Goal: Transaction & Acquisition: Purchase product/service

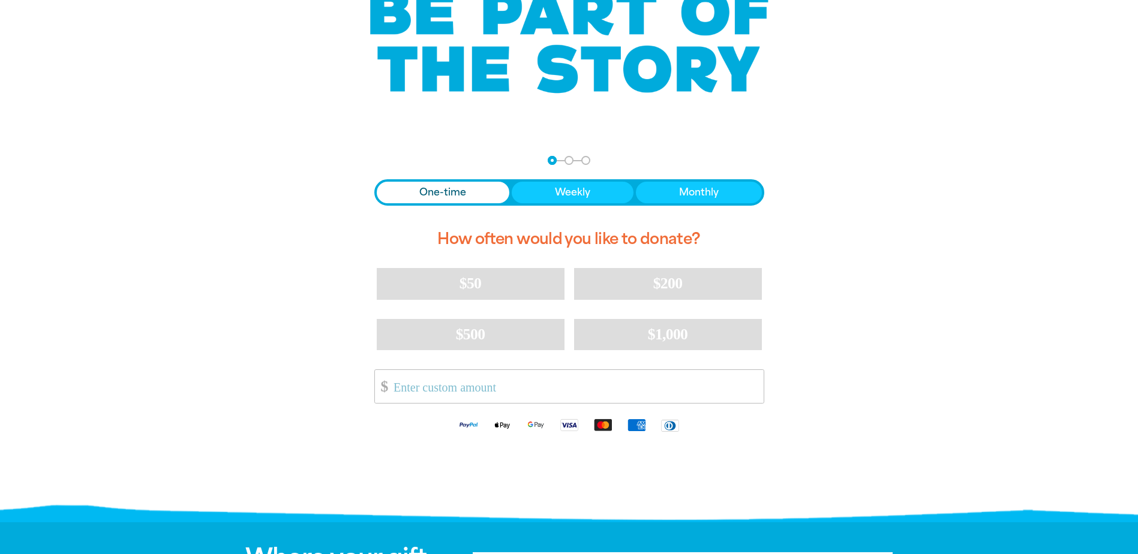
scroll to position [180, 0]
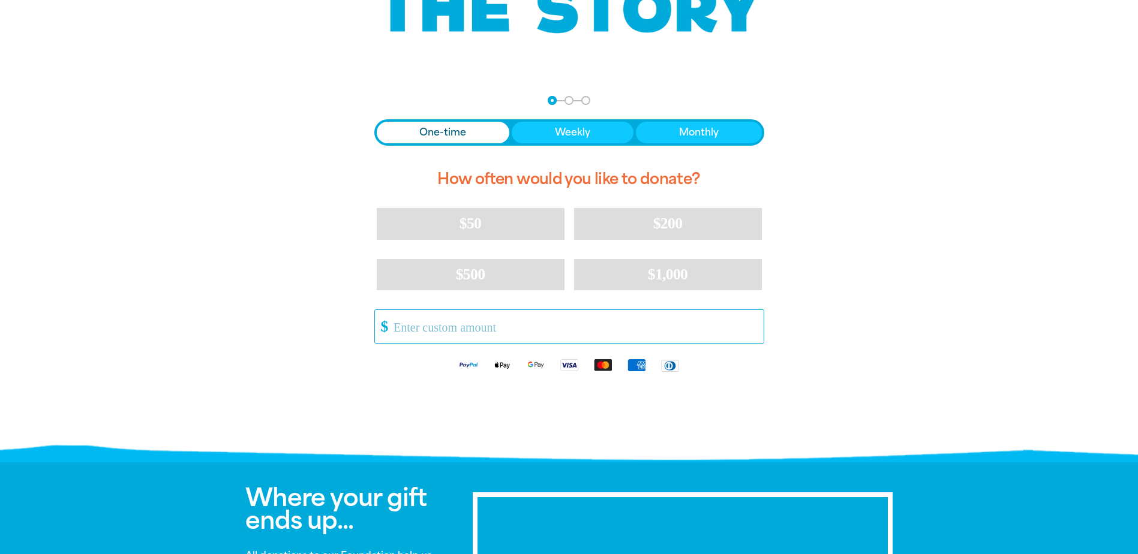
click at [412, 328] on input "Other Amount" at bounding box center [574, 326] width 378 height 33
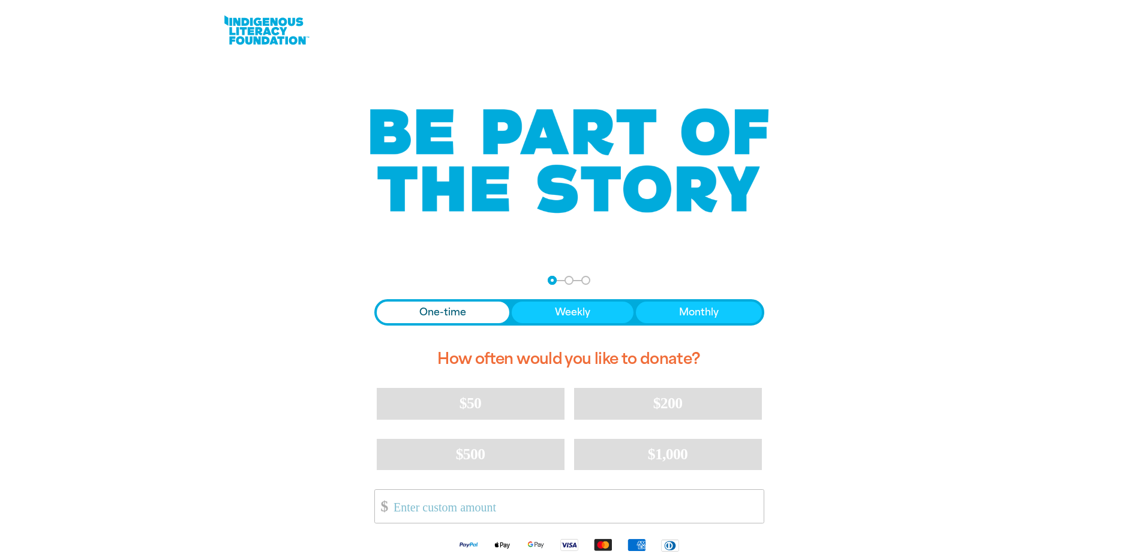
click at [439, 312] on span "One-time" at bounding box center [442, 312] width 47 height 14
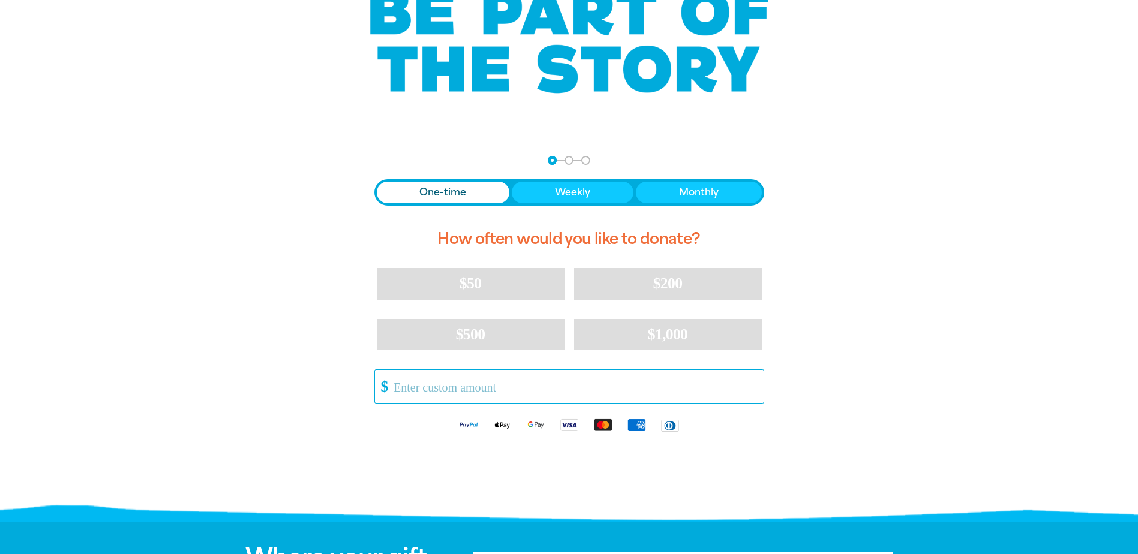
click at [435, 391] on input "Other Amount" at bounding box center [574, 386] width 378 height 33
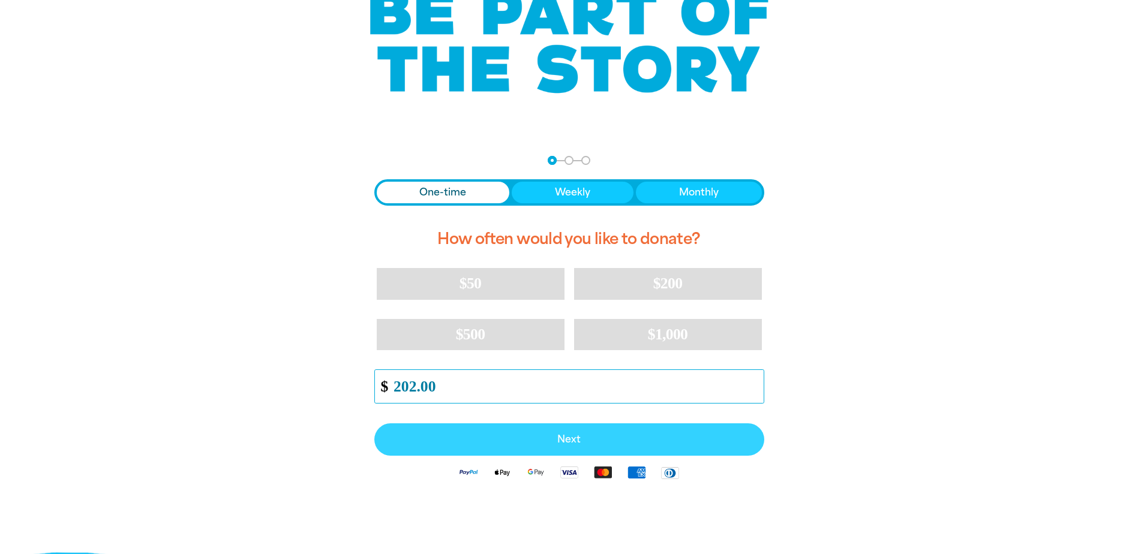
type input "202.00"
click at [570, 438] on span "Next" at bounding box center [570, 440] width 364 height 10
select select "AU"
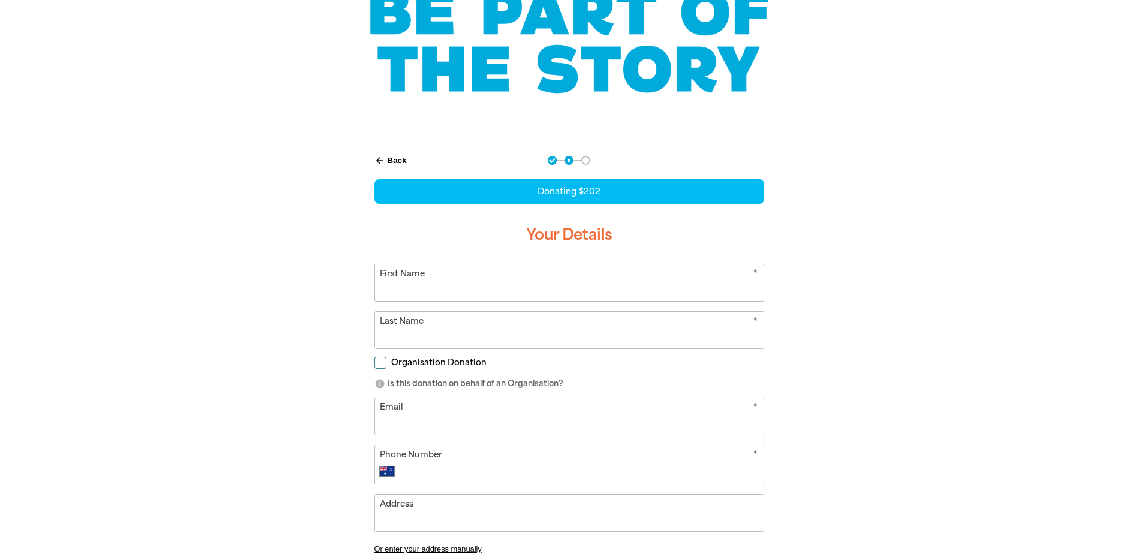
click at [407, 289] on input "First Name" at bounding box center [569, 283] width 389 height 37
type input "Paula"
type input "Hau"
click at [380, 362] on input "Organisation Donation" at bounding box center [380, 363] width 12 height 12
checkbox input "true"
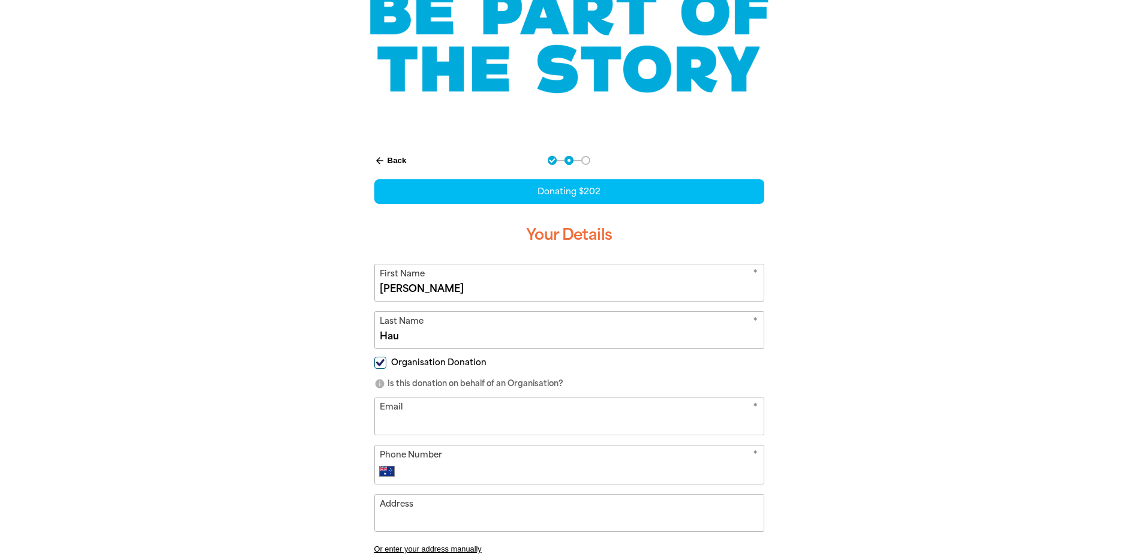
select select "AU"
click at [410, 415] on input "Organisation Name" at bounding box center [569, 416] width 389 height 37
type input "Milton State School"
type input "bsm@miltonss.eq.edu.au"
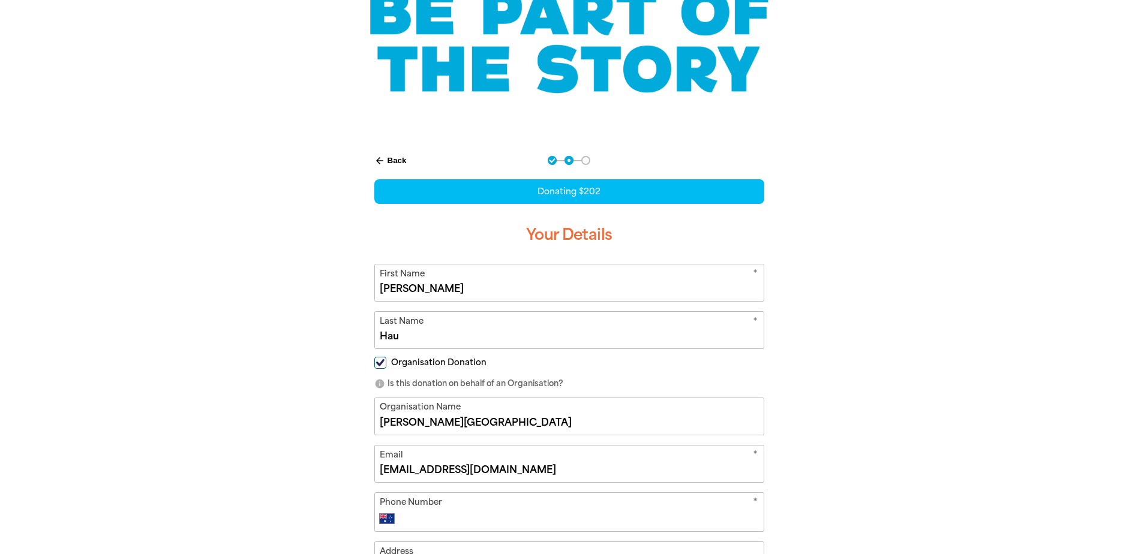
click at [430, 519] on input "Phone Number" at bounding box center [581, 519] width 355 height 14
type input "35146333"
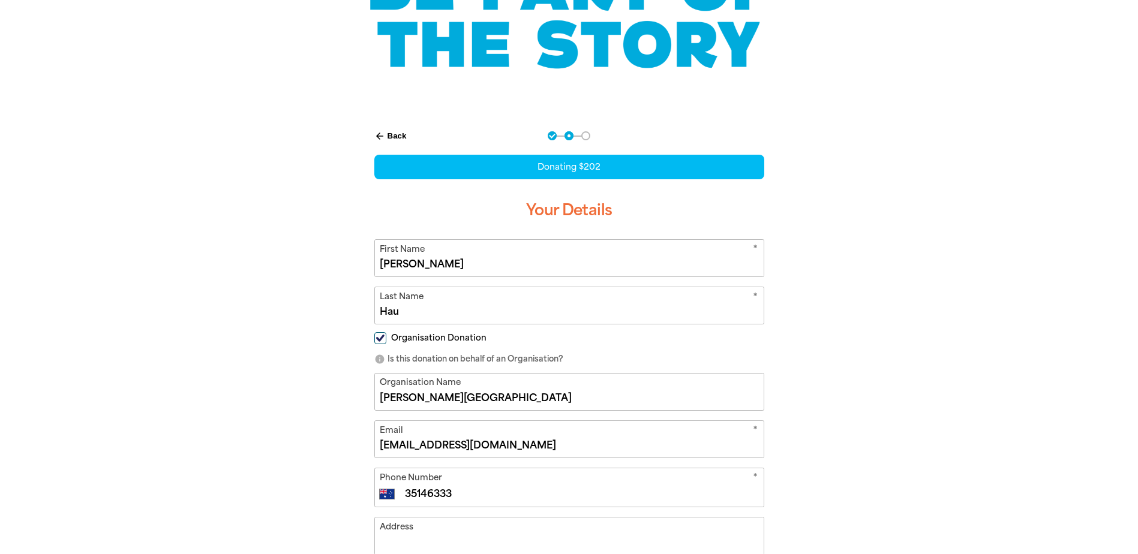
scroll to position [325, 0]
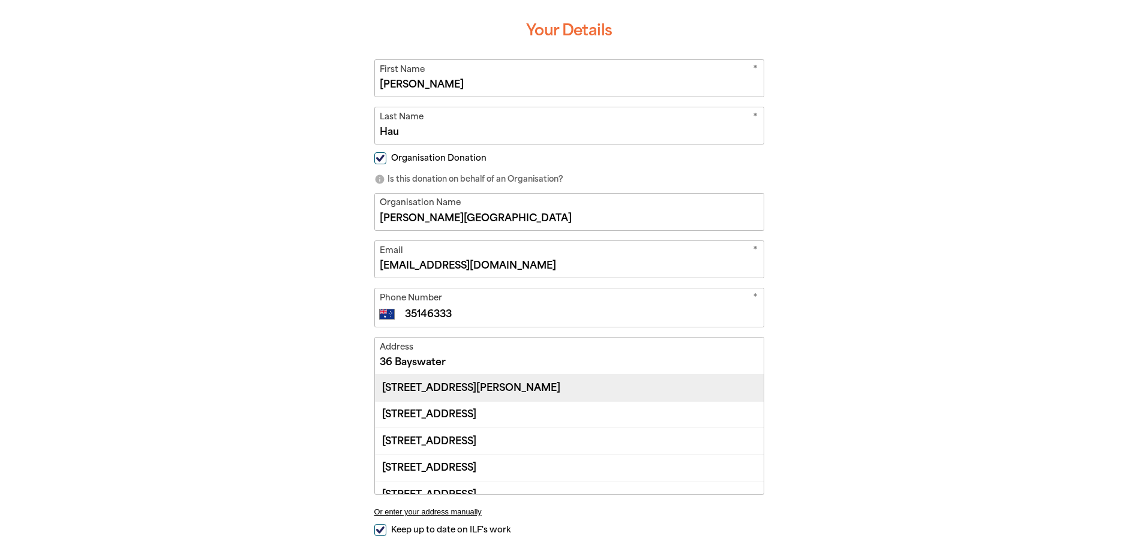
click at [447, 385] on div "30-36 Bayswater Street, MILTON QLD 4064" at bounding box center [569, 388] width 389 height 26
type input "30-36 Bayswater Street, MILTON QLD 4064"
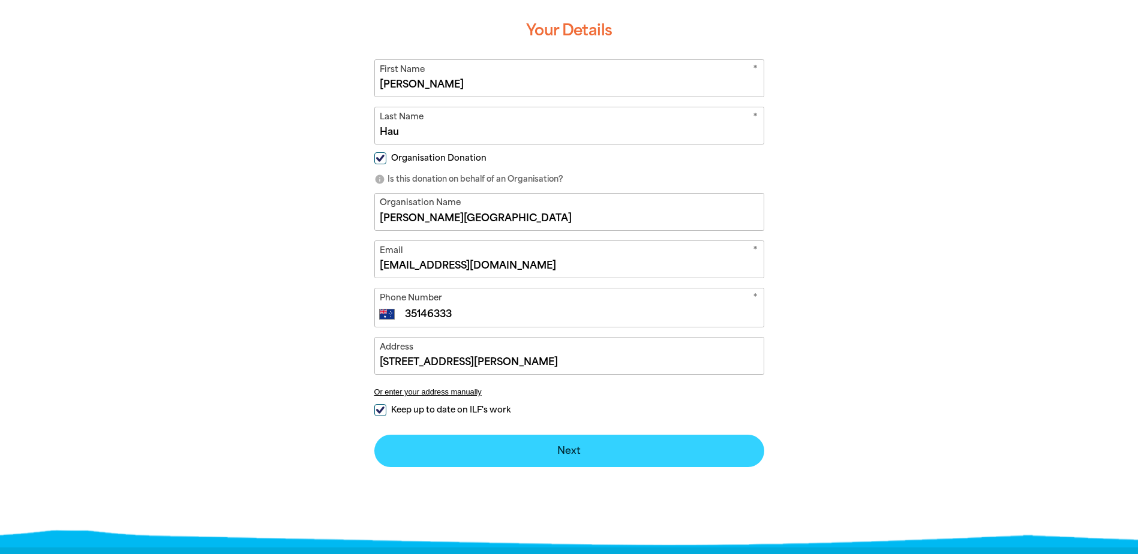
click at [552, 459] on button "Next chevron_right" at bounding box center [569, 451] width 390 height 32
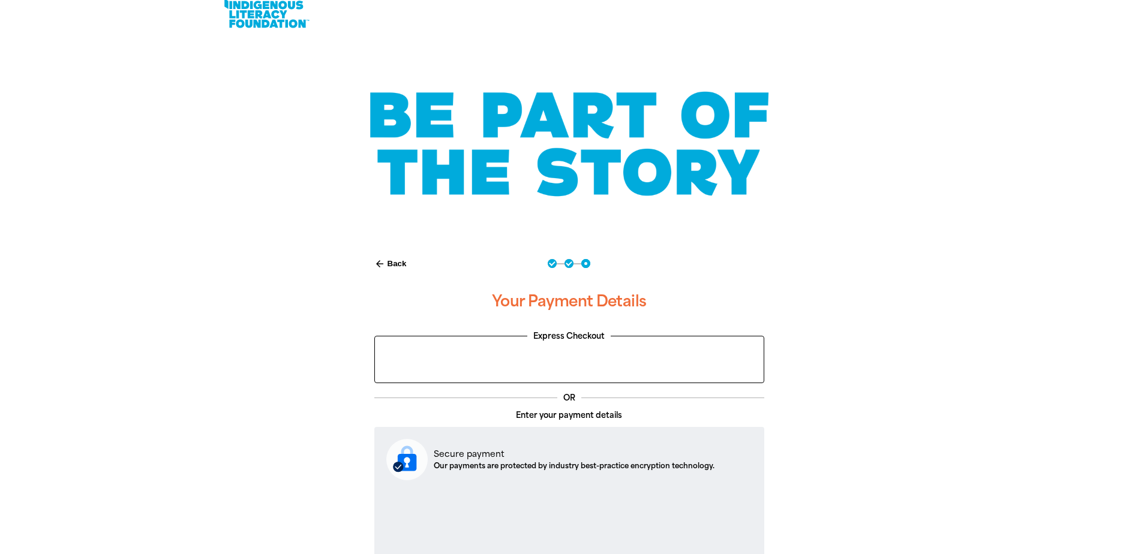
scroll to position [0, 0]
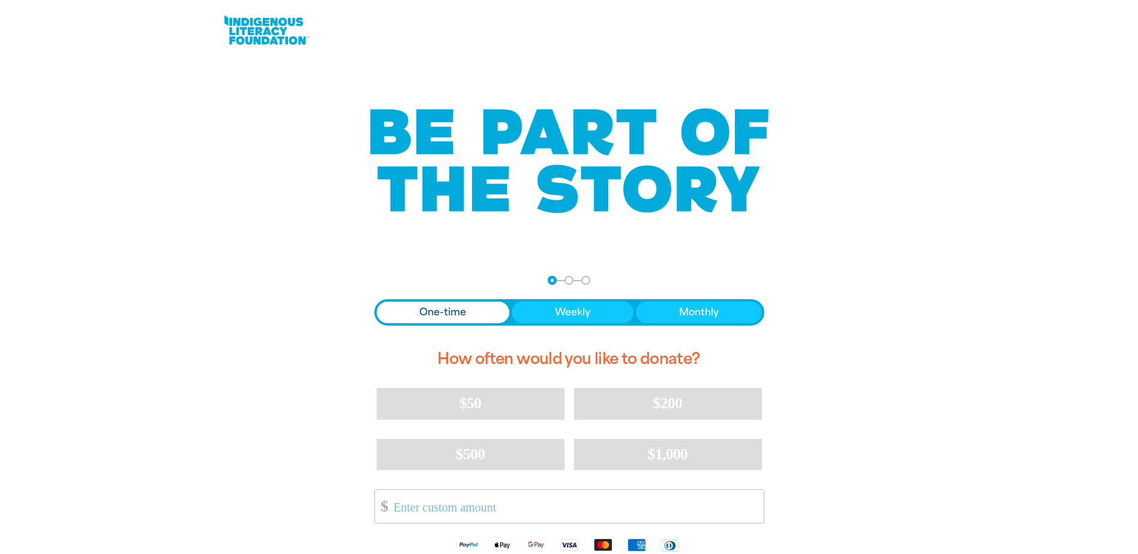
click at [439, 309] on span "One-time" at bounding box center [442, 312] width 47 height 14
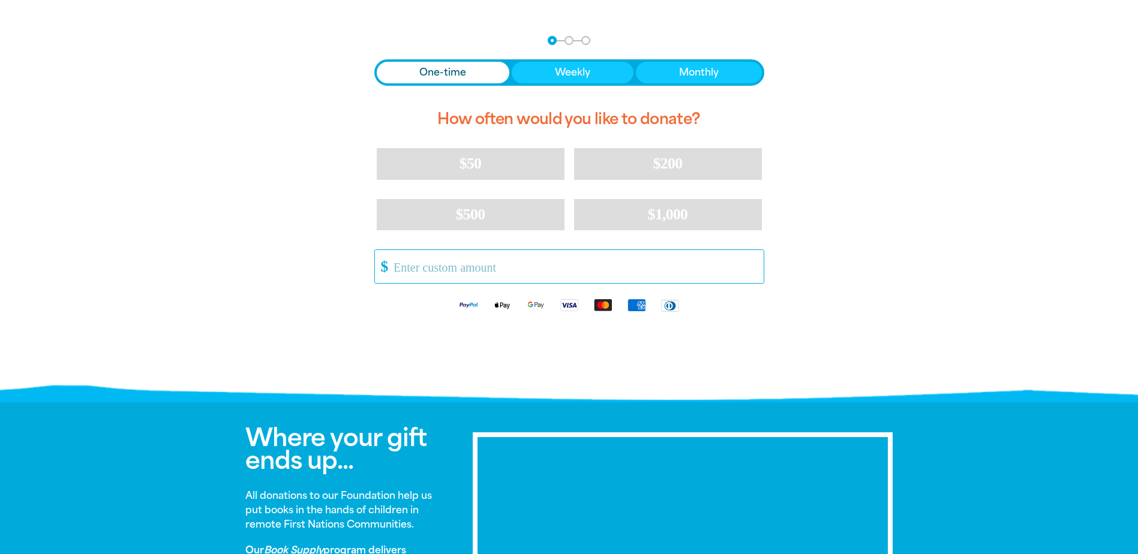
click at [421, 260] on input "Other Amount" at bounding box center [574, 266] width 378 height 33
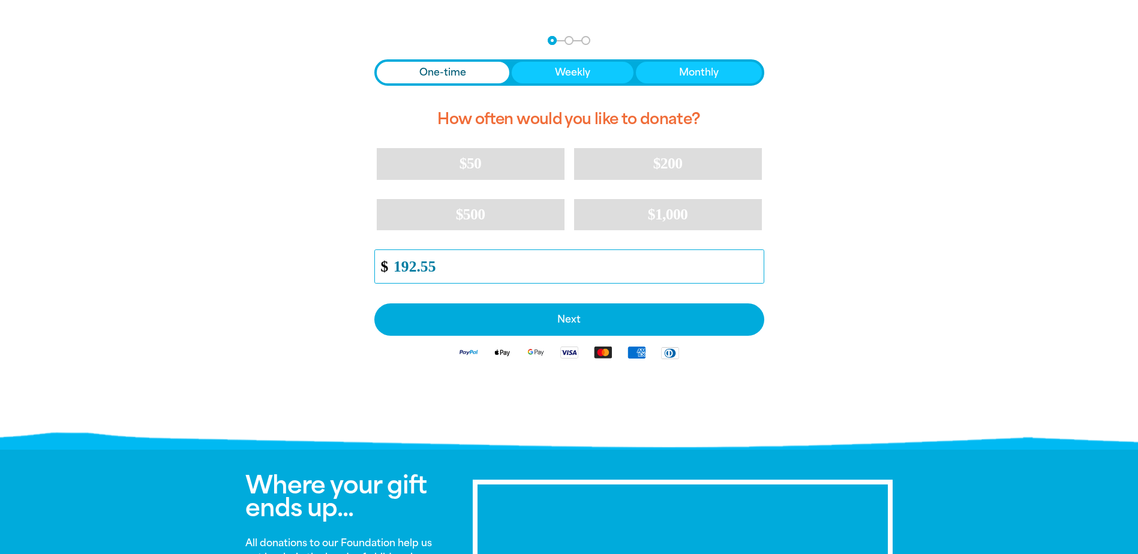
type input "192.55"
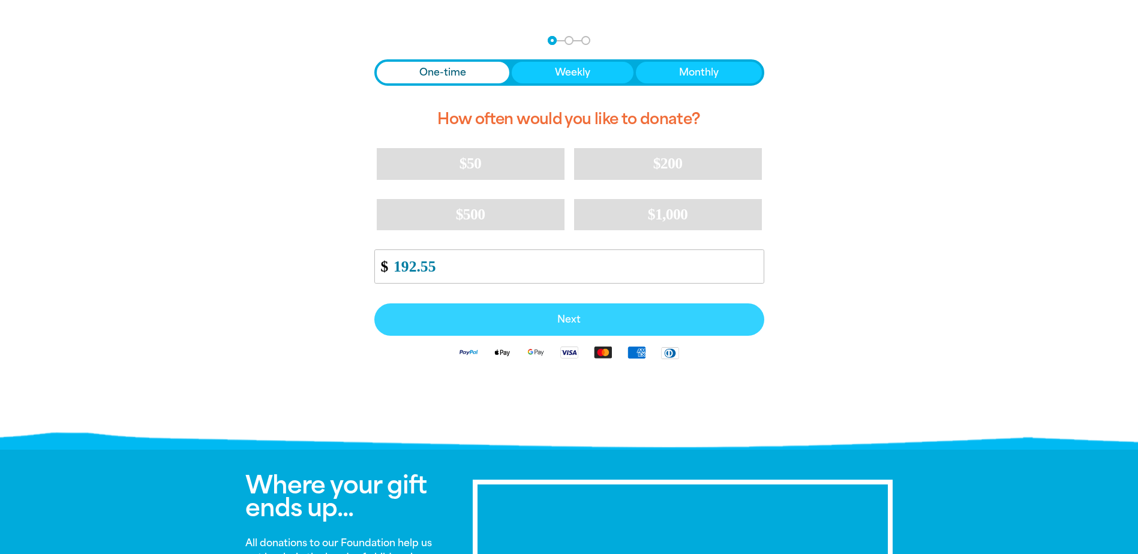
click at [551, 317] on span "Next" at bounding box center [570, 320] width 364 height 10
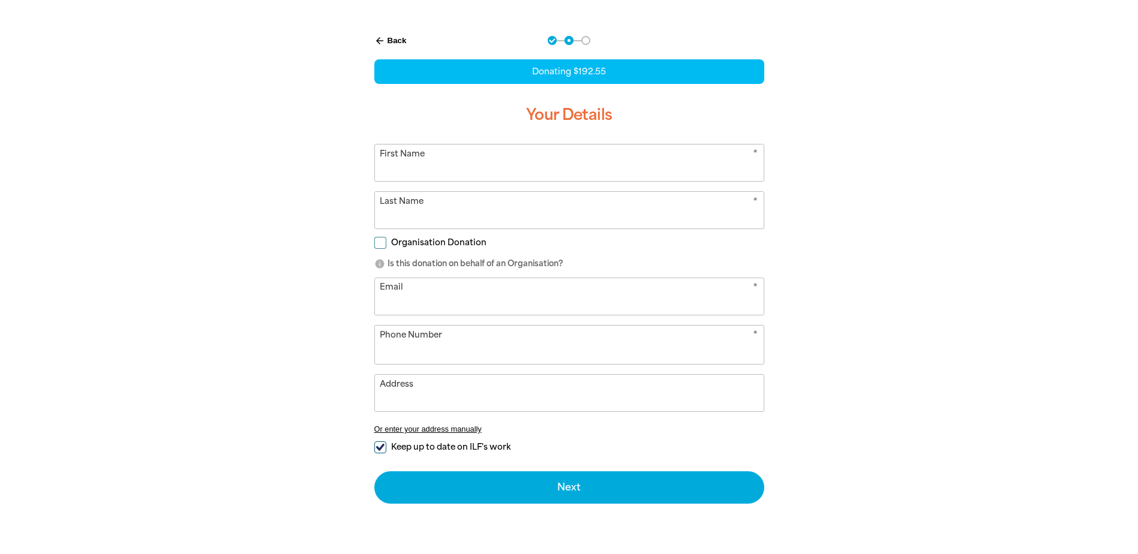
select select "AU"
click at [401, 173] on input "First Name" at bounding box center [569, 163] width 389 height 37
type input "Paula"
type input "Hau"
type input "bsm@miltonss.eq.edu.au"
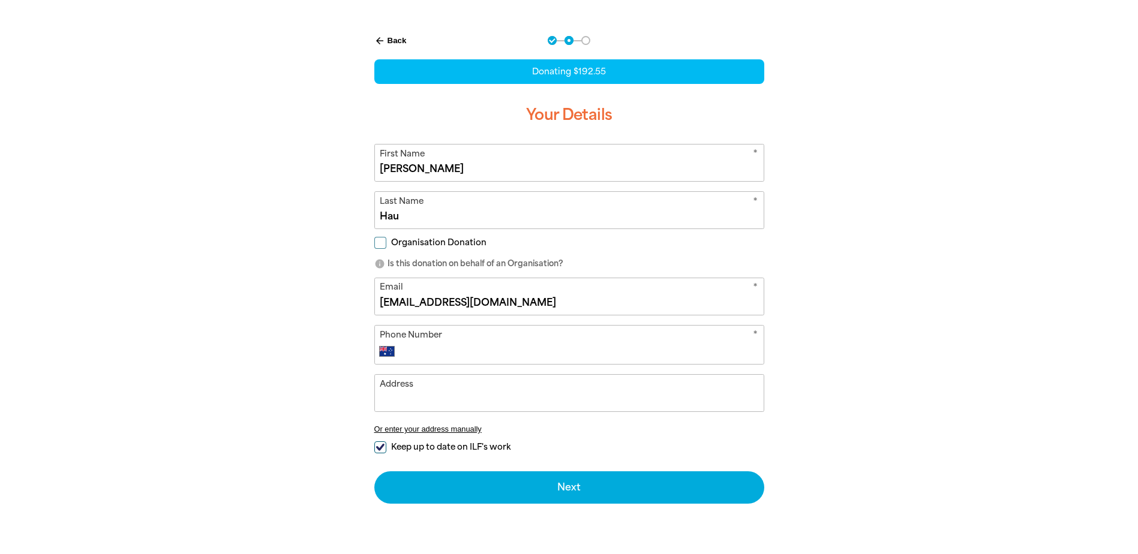
type input "35146333"
type input "30-36 Bayswater Street, MILTON QLD 4064"
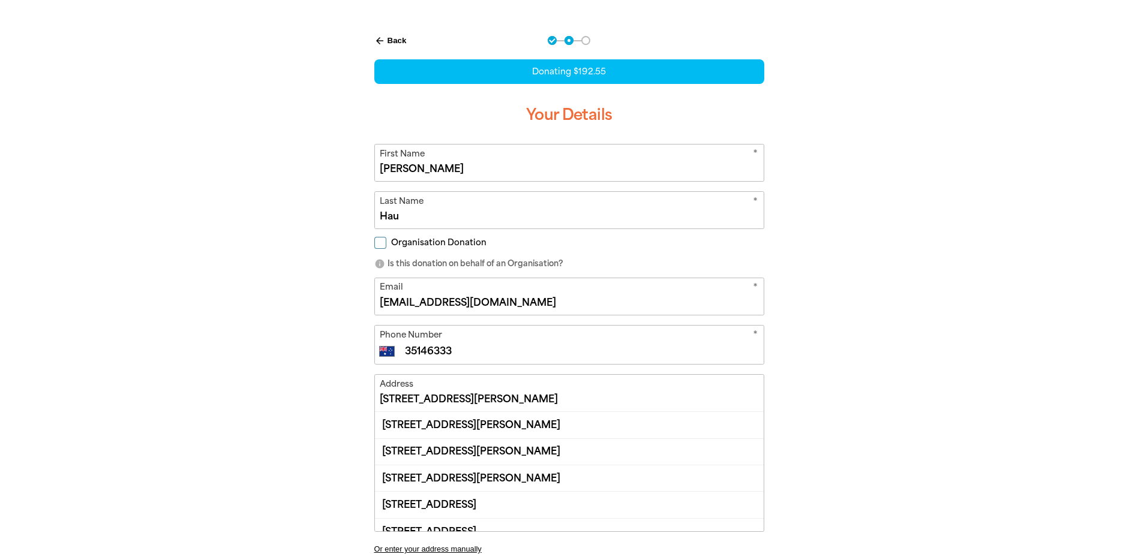
drag, startPoint x: 427, startPoint y: 405, endPoint x: 414, endPoint y: 396, distance: 16.0
click at [427, 406] on input "30-36 Bayswater Street, MILTON QLD 4064" at bounding box center [569, 393] width 389 height 37
click at [446, 429] on div "30-36 Bayswater Street, MILTON QLD 4064" at bounding box center [569, 425] width 389 height 26
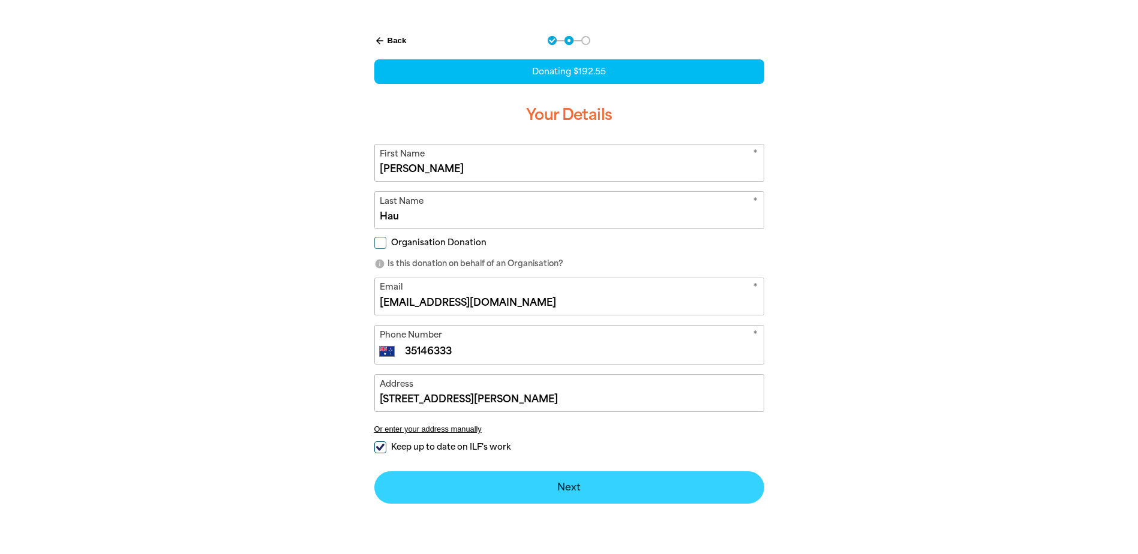
click at [503, 486] on button "Next chevron_right" at bounding box center [569, 488] width 390 height 32
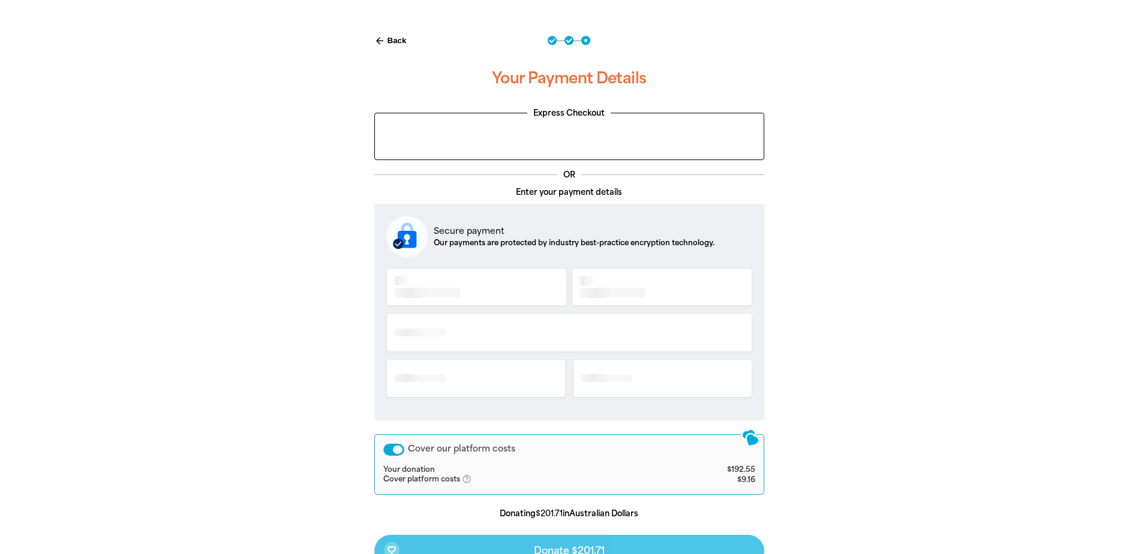
scroll to position [360, 0]
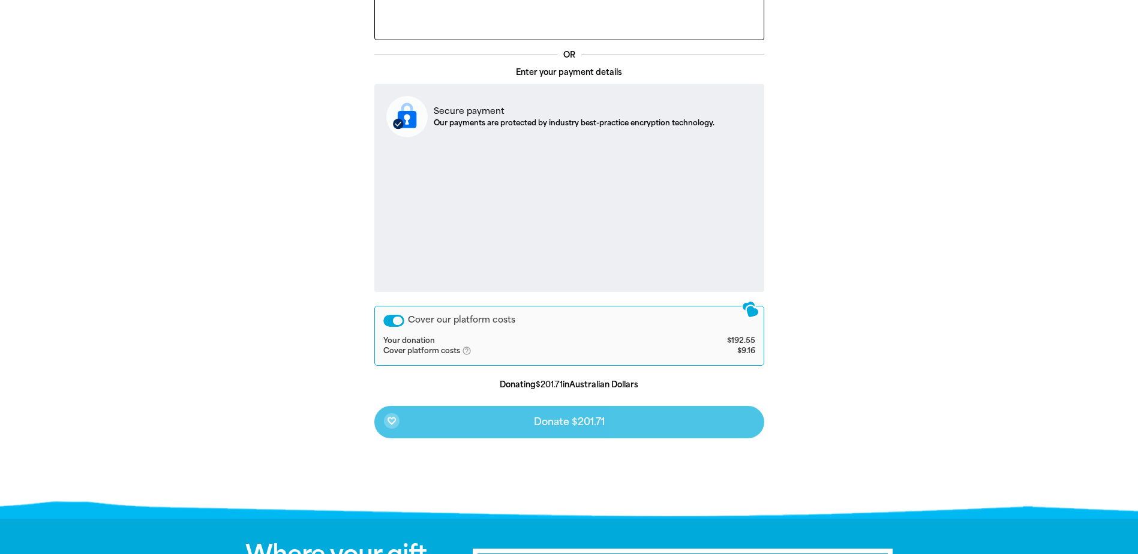
click at [559, 422] on div "favorite_border Donate $201.71" at bounding box center [569, 422] width 390 height 32
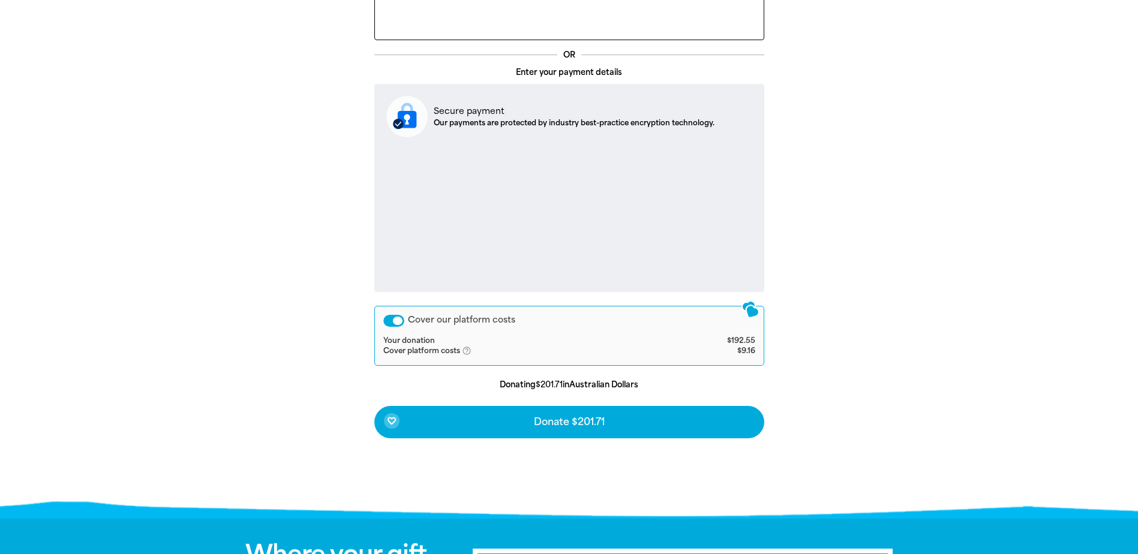
click at [387, 319] on div "Cover our platform costs" at bounding box center [393, 321] width 21 height 12
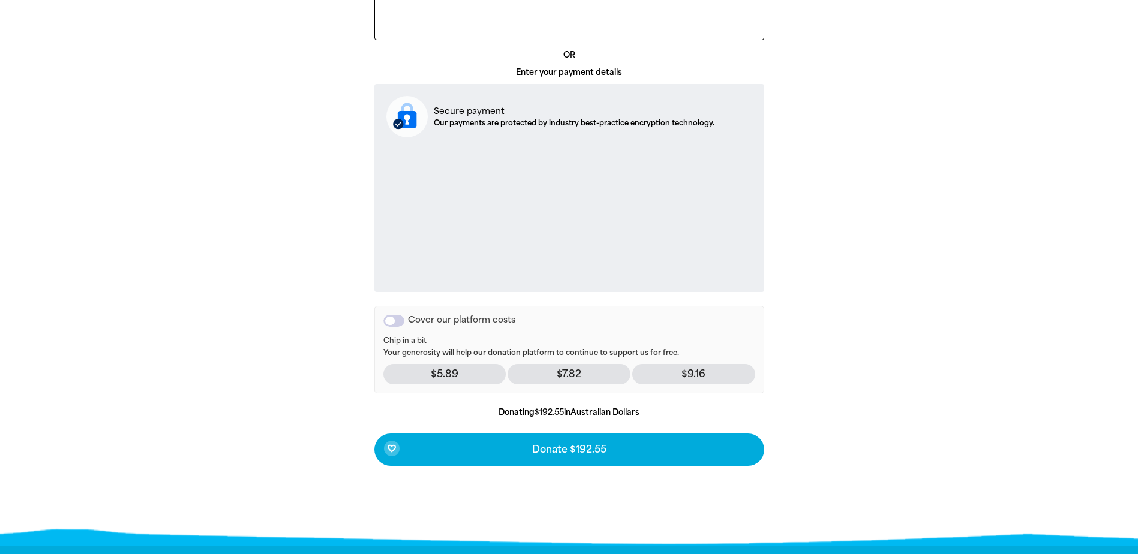
click at [400, 320] on div "Cover our platform costs" at bounding box center [393, 321] width 21 height 12
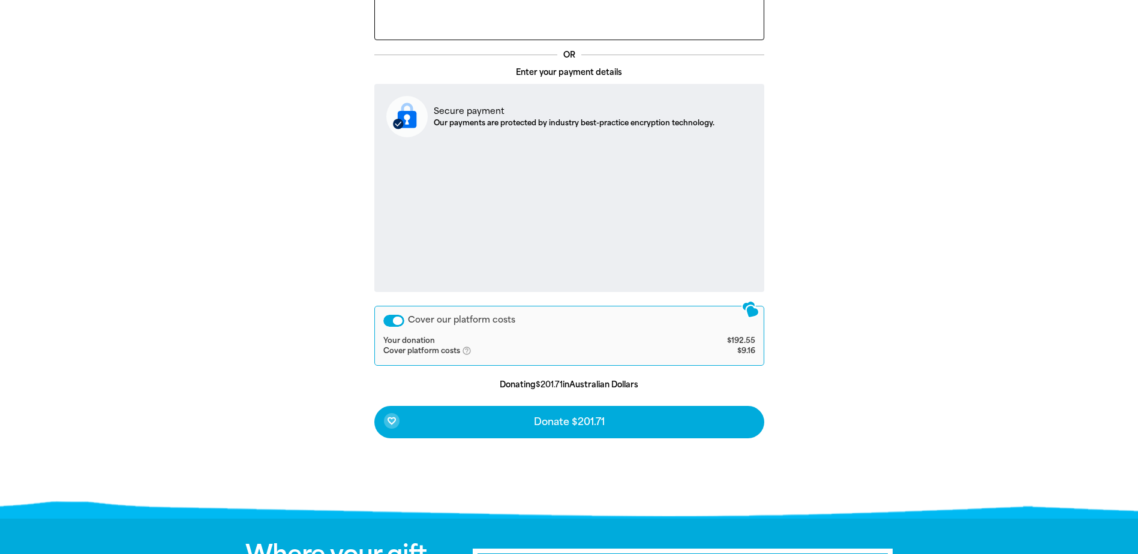
scroll to position [420, 0]
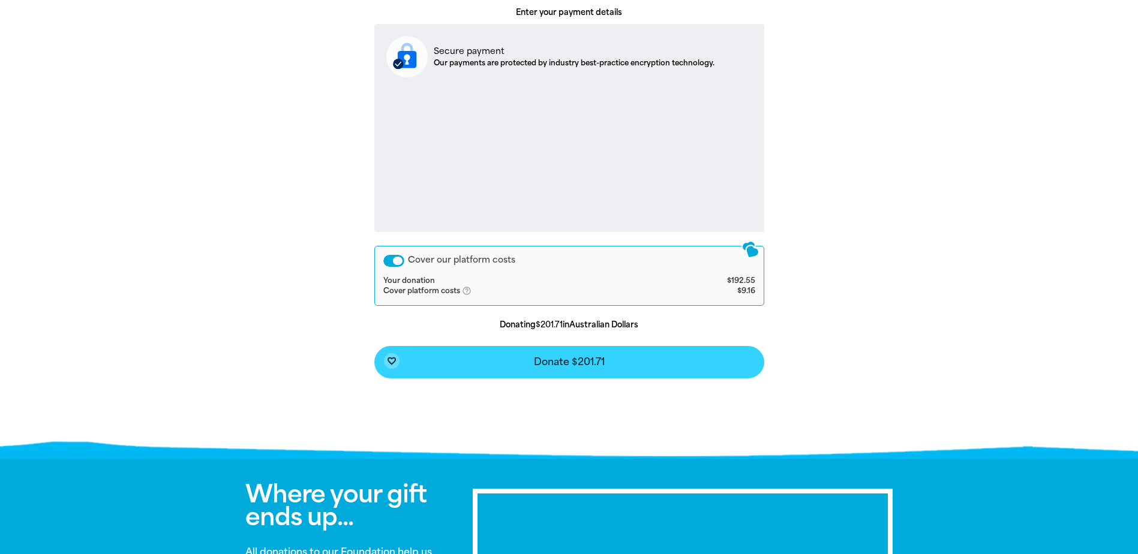
click at [572, 368] on button "favorite_border Donate $201.71" at bounding box center [569, 362] width 390 height 32
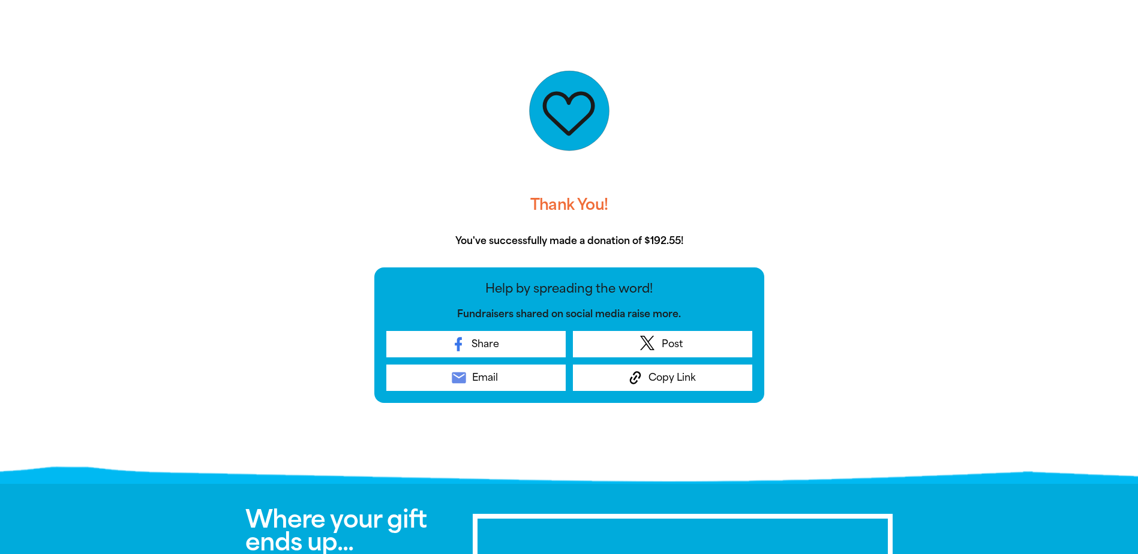
scroll to position [0, 0]
